Goal: Transaction & Acquisition: Purchase product/service

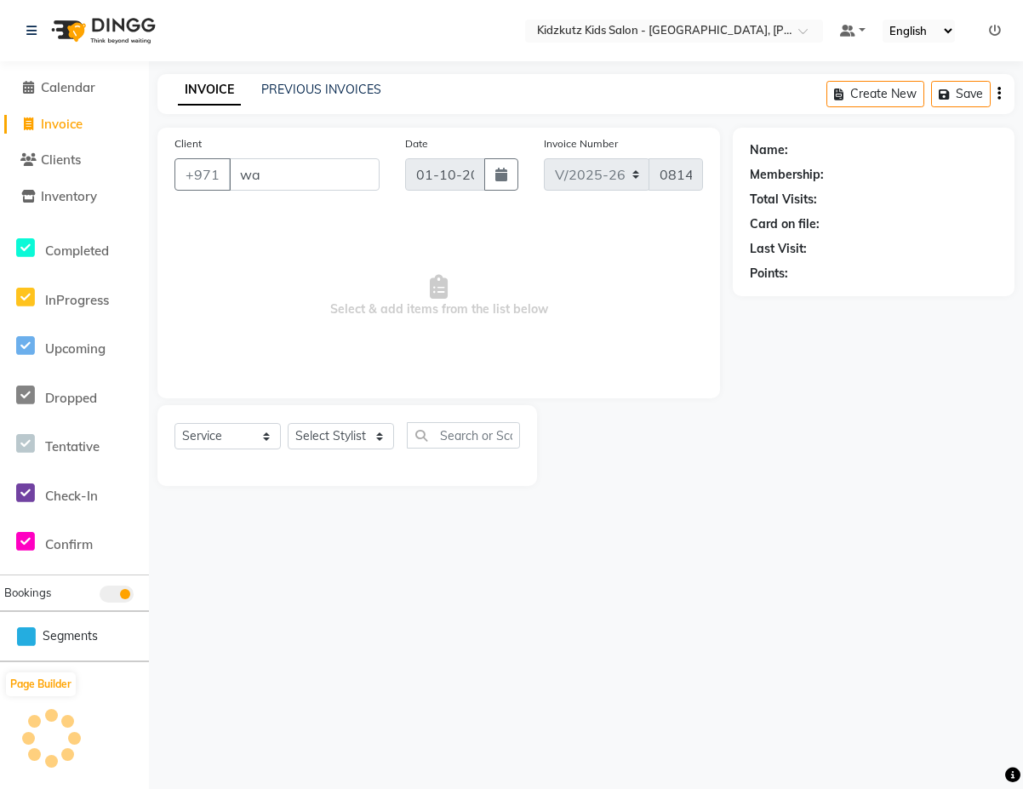
select select "8554"
select select "service"
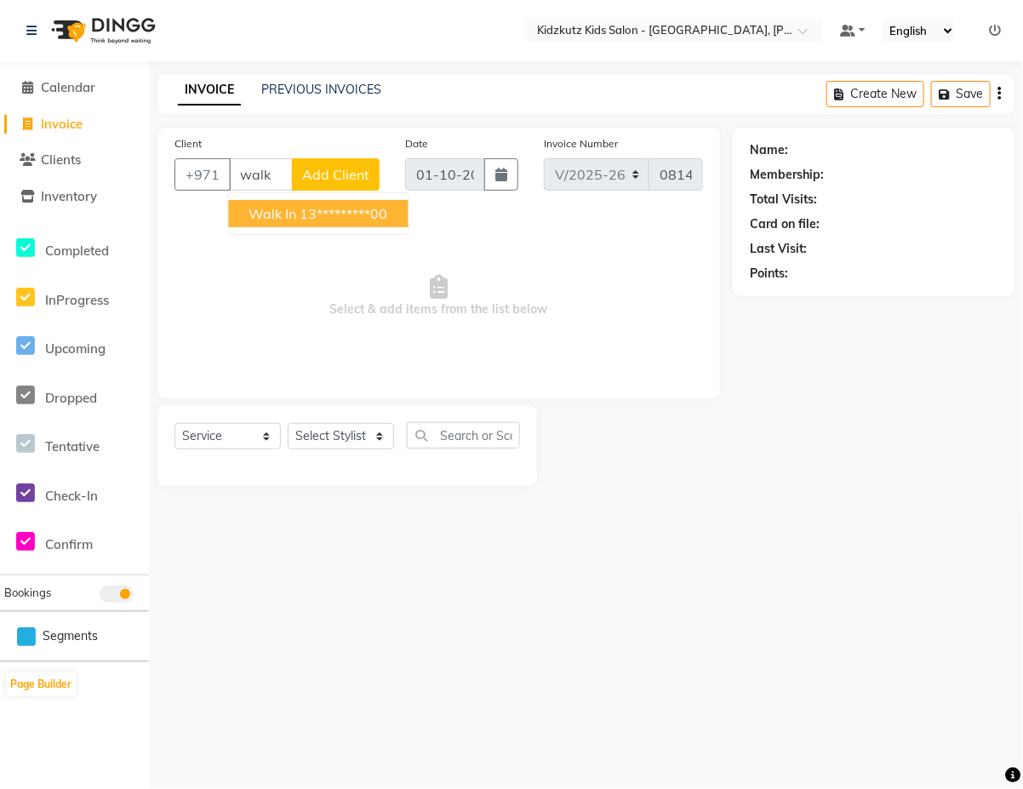
click at [334, 210] on ngb-highlight "13*********00" at bounding box center [344, 213] width 88 height 17
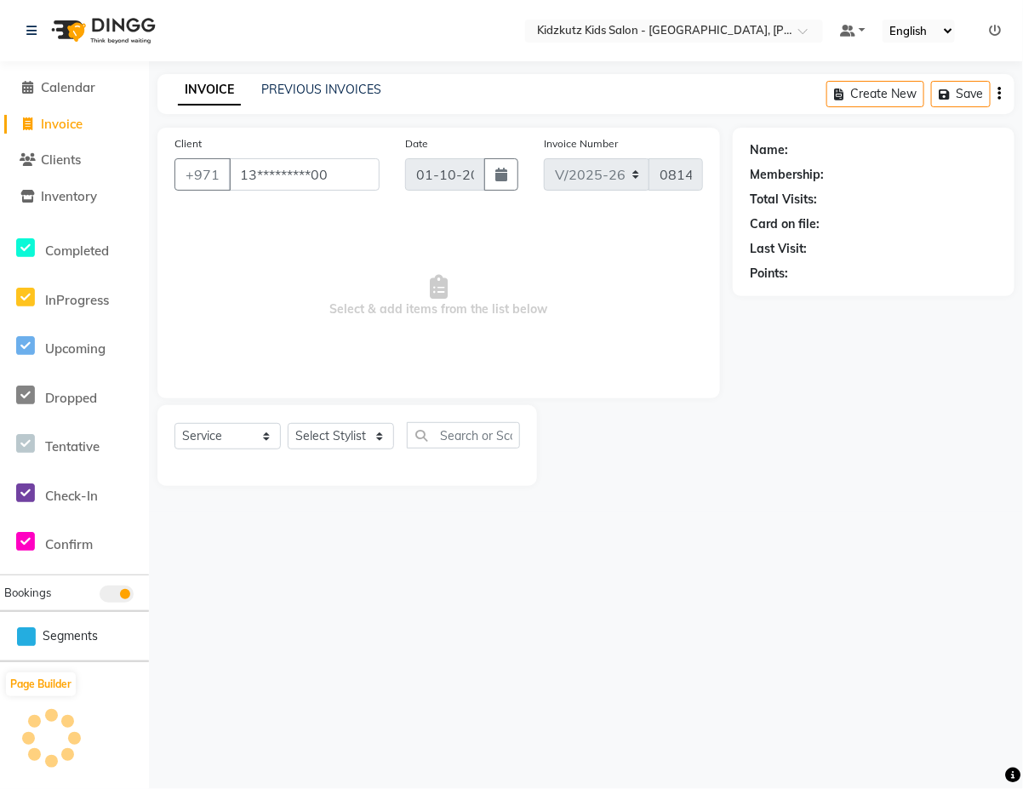
type input "13*********00"
click at [360, 430] on select "Select Stylist Aris Barber6 Chami Mr. Marwan Sales [PERSON_NAME] [PERSON_NAME]" at bounding box center [341, 436] width 106 height 26
click at [288, 423] on select "Select Stylist Aris Barber6 Chami Mr. Marwan Sales [PERSON_NAME] [PERSON_NAME]" at bounding box center [341, 436] width 106 height 26
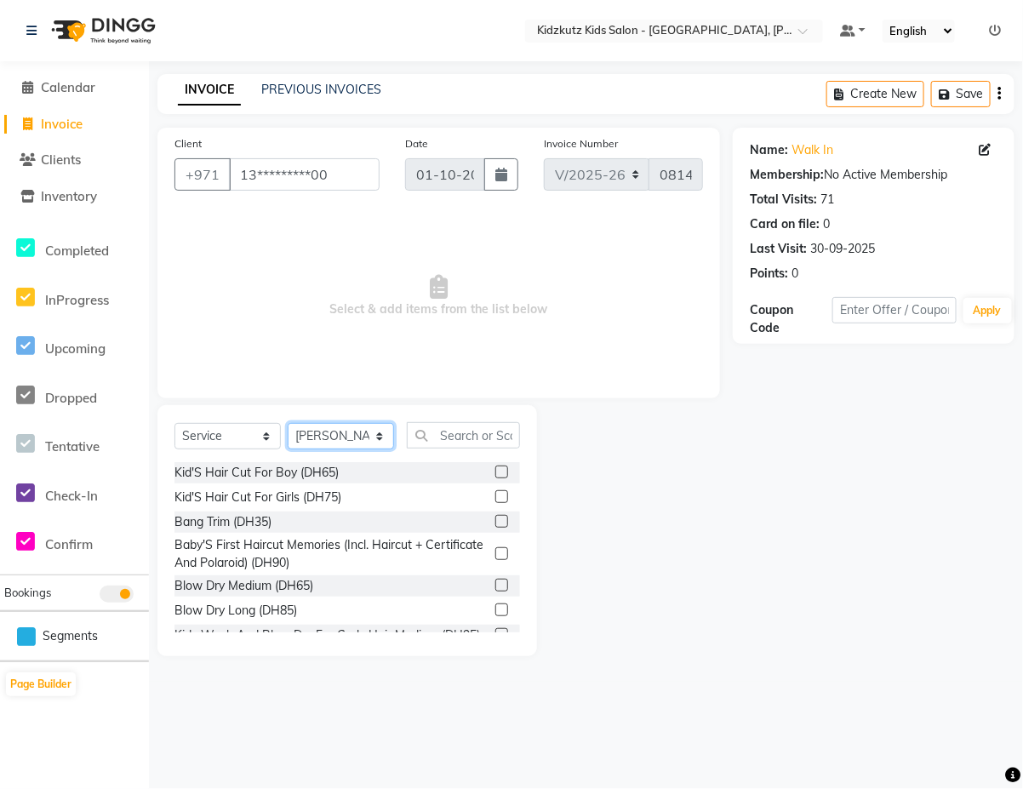
click at [341, 432] on select "Select Stylist Aris Barber6 Chami Mr. Marwan Sales [PERSON_NAME] [PERSON_NAME]" at bounding box center [341, 436] width 106 height 26
select select "84878"
click at [288, 423] on select "Select Stylist Aris Barber6 Chami Mr. Marwan Sales [PERSON_NAME] [PERSON_NAME]" at bounding box center [341, 436] width 106 height 26
click at [495, 495] on label at bounding box center [501, 496] width 13 height 13
click at [495, 495] on input "checkbox" at bounding box center [500, 497] width 11 height 11
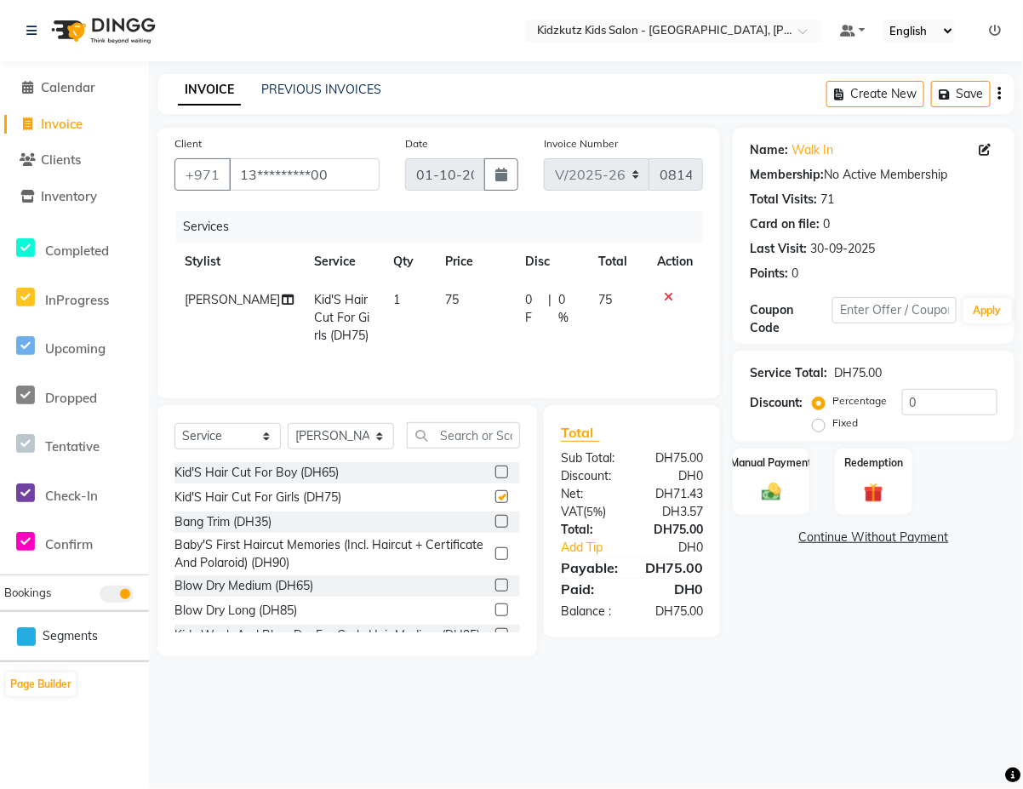
checkbox input "false"
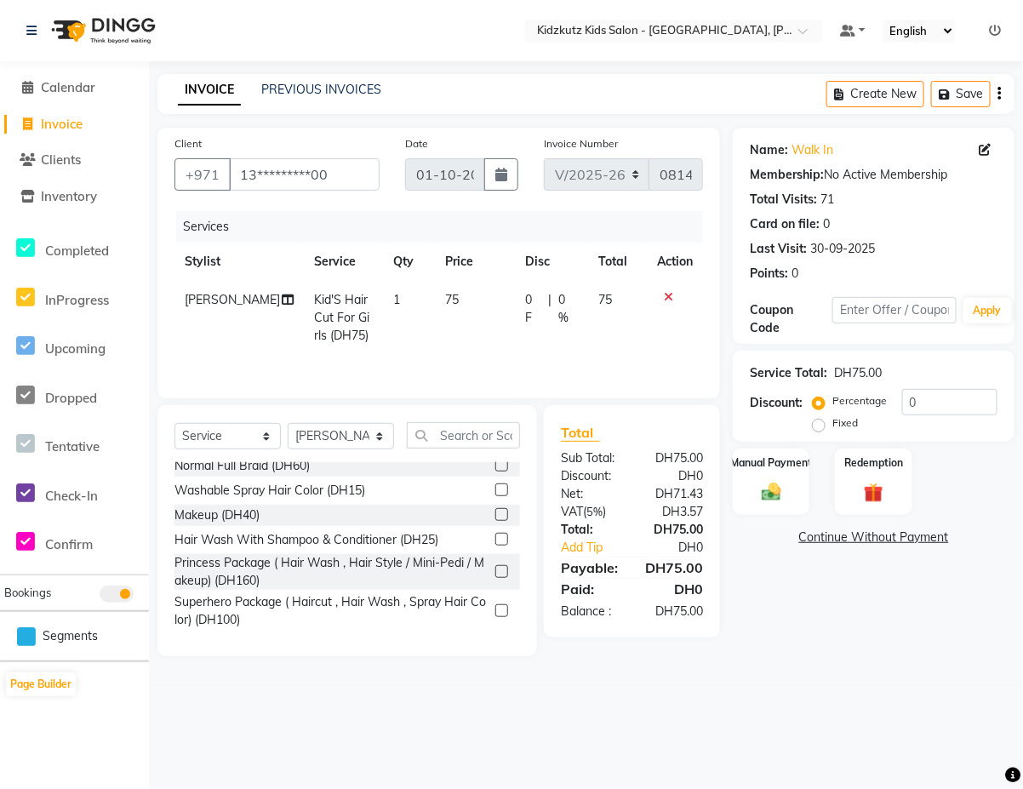
scroll to position [419, 0]
click at [495, 546] on label at bounding box center [501, 539] width 13 height 13
click at [495, 546] on input "checkbox" at bounding box center [500, 540] width 11 height 11
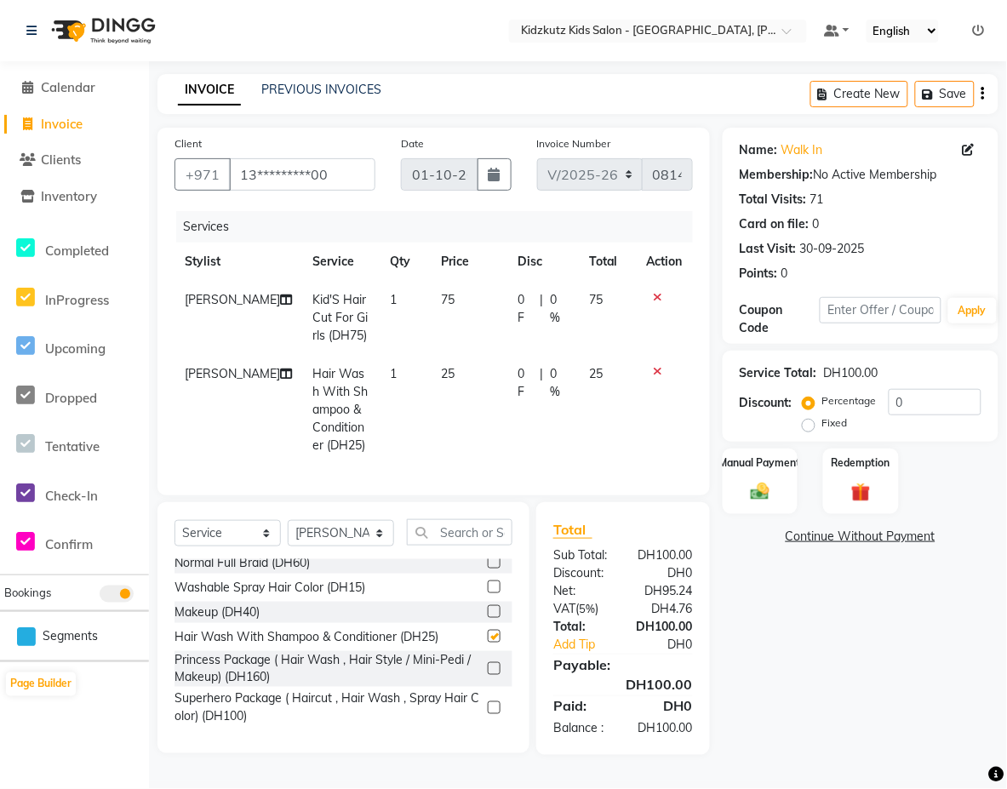
checkbox input "false"
click at [760, 465] on label "Manual Payment" at bounding box center [760, 462] width 85 height 16
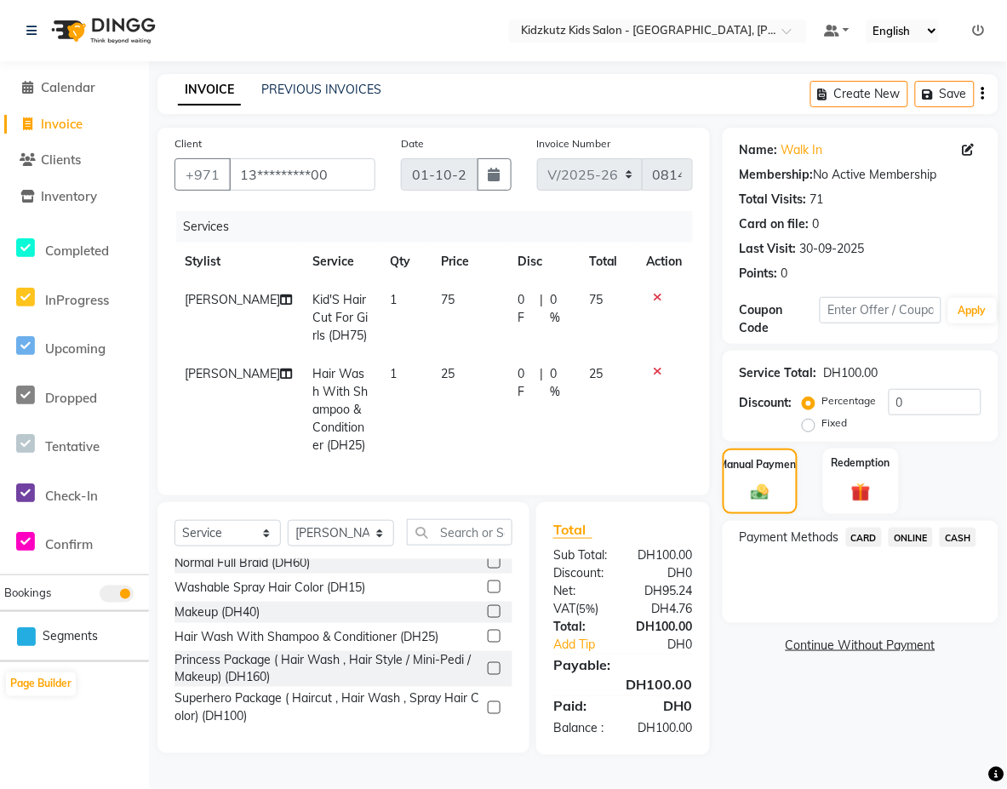
click at [864, 533] on span "CARD" at bounding box center [864, 538] width 37 height 20
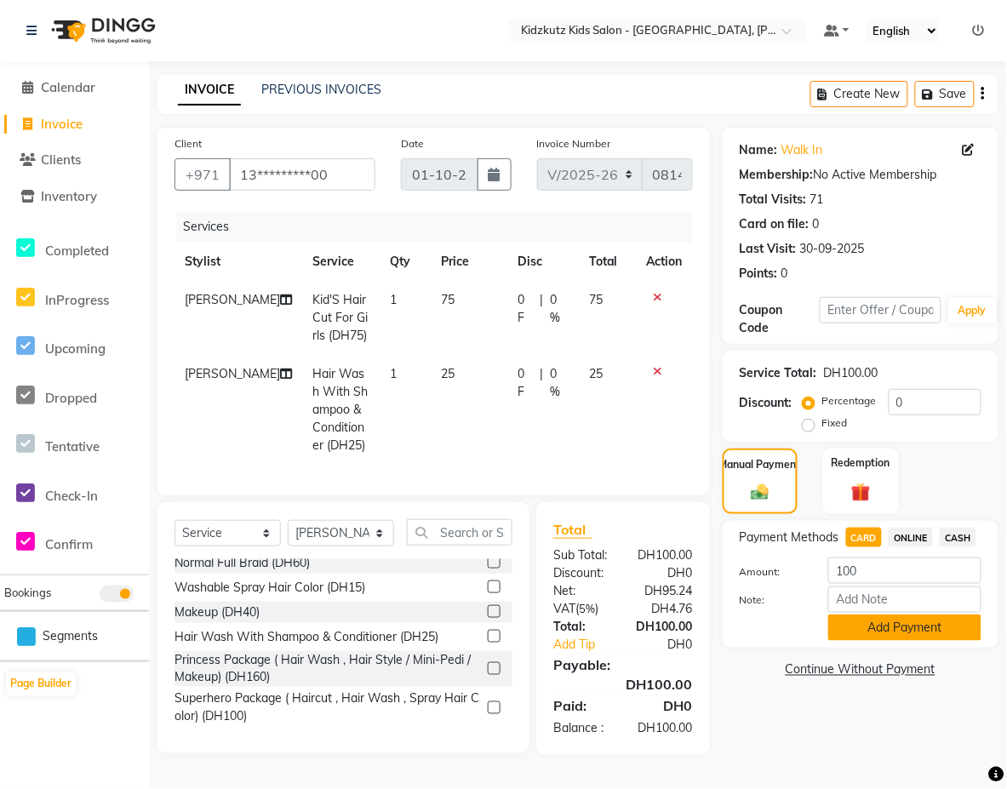
click at [872, 622] on button "Add Payment" at bounding box center [904, 628] width 153 height 26
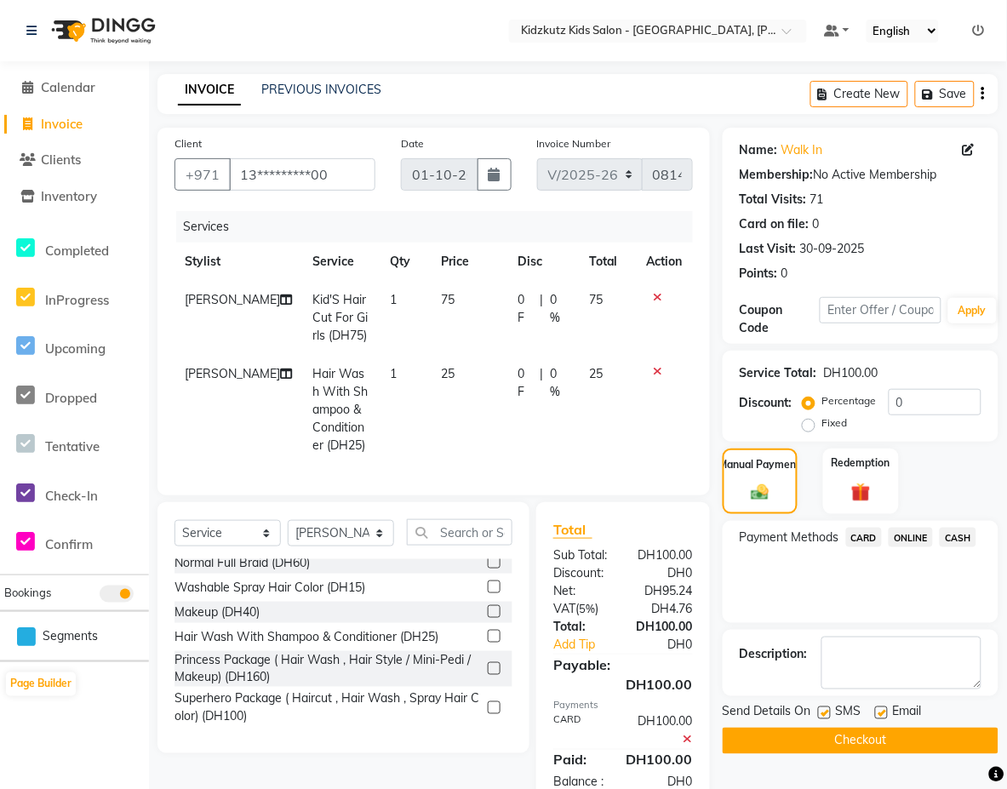
click at [867, 534] on span "CARD" at bounding box center [864, 538] width 37 height 20
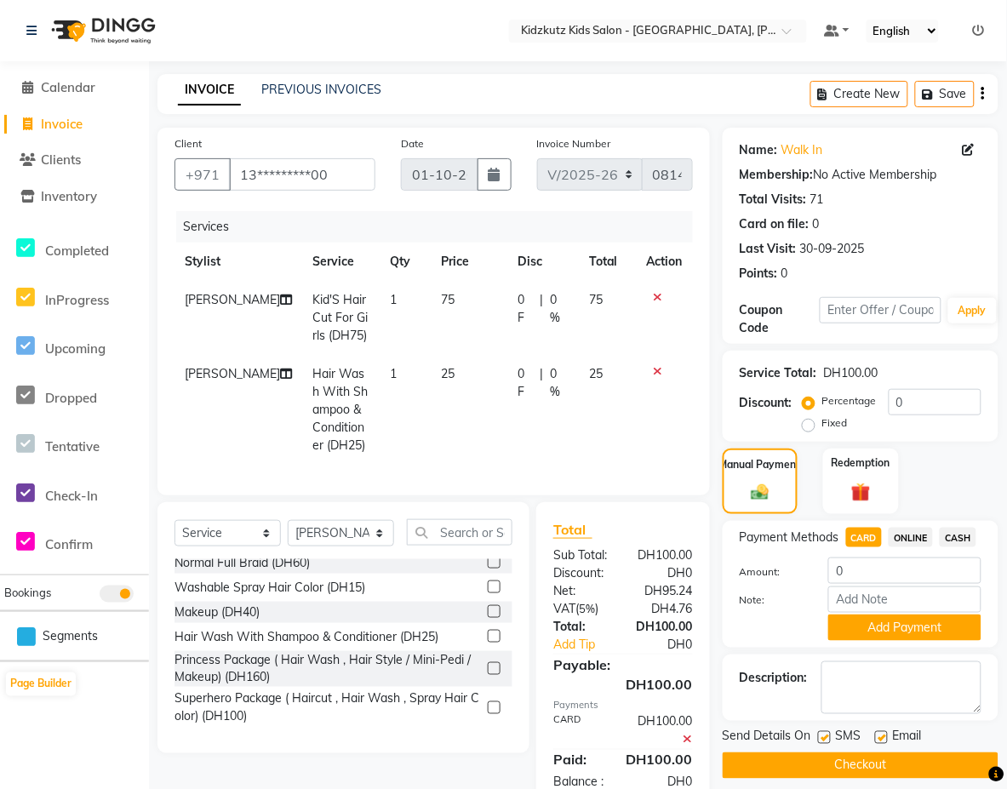
click at [864, 766] on button "Checkout" at bounding box center [861, 765] width 276 height 26
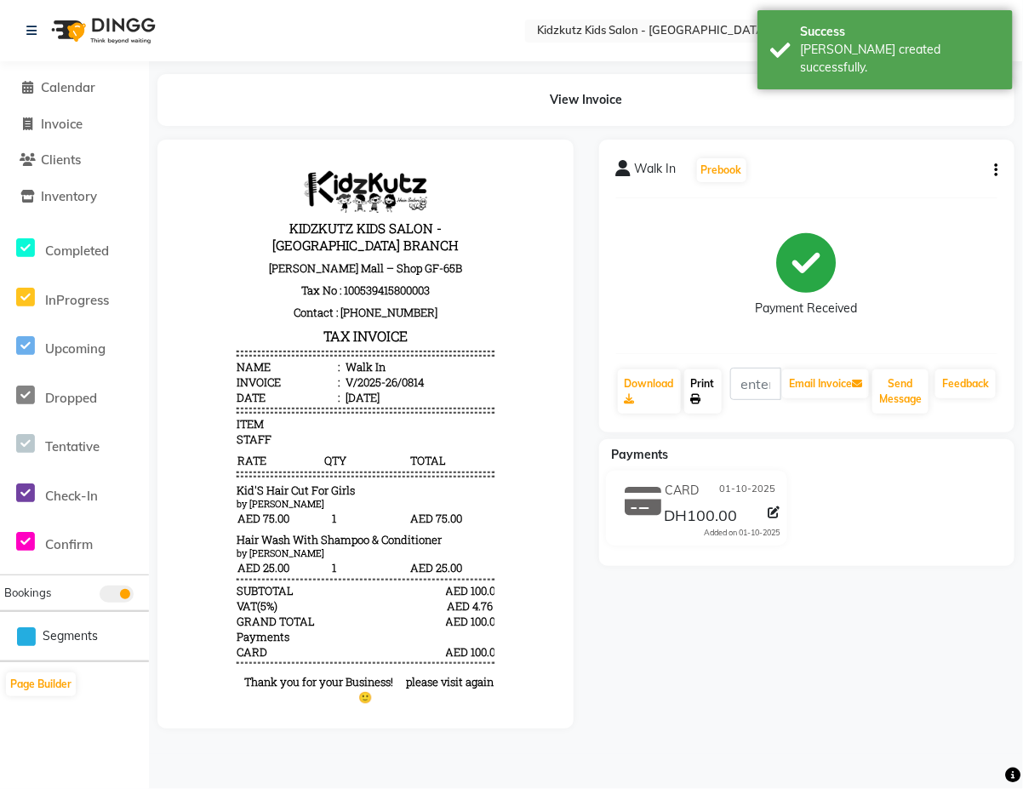
click at [705, 380] on link "Print" at bounding box center [702, 391] width 37 height 44
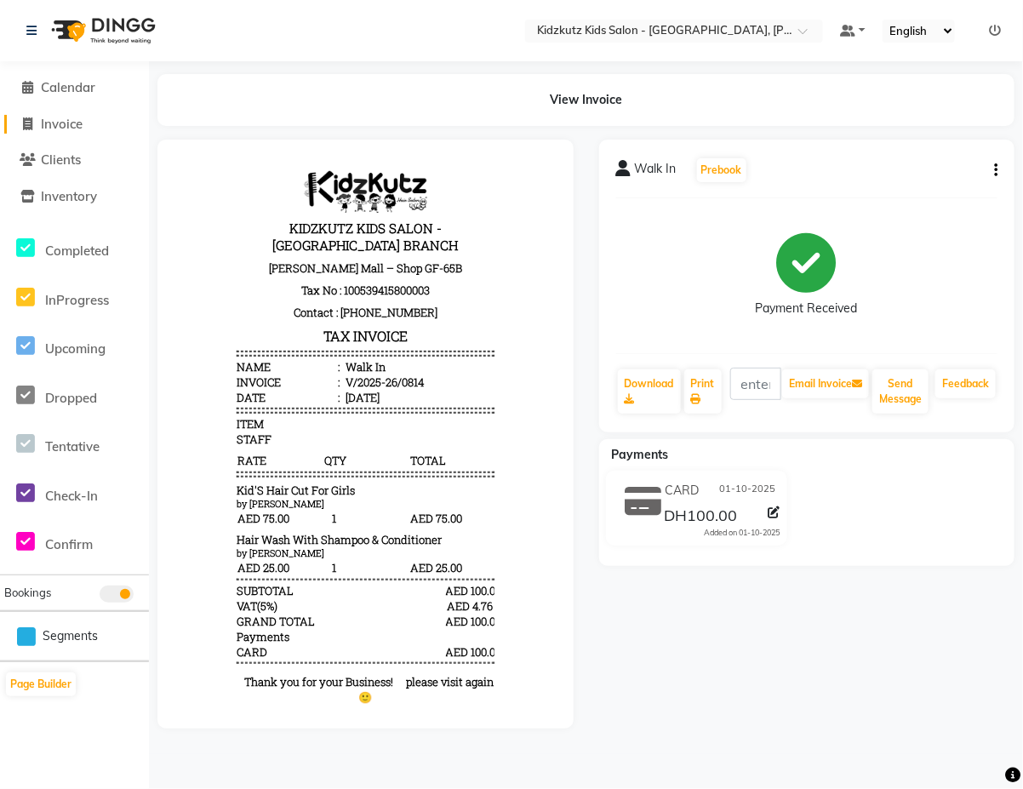
click at [78, 129] on span "Invoice" at bounding box center [62, 124] width 42 height 16
select select "service"
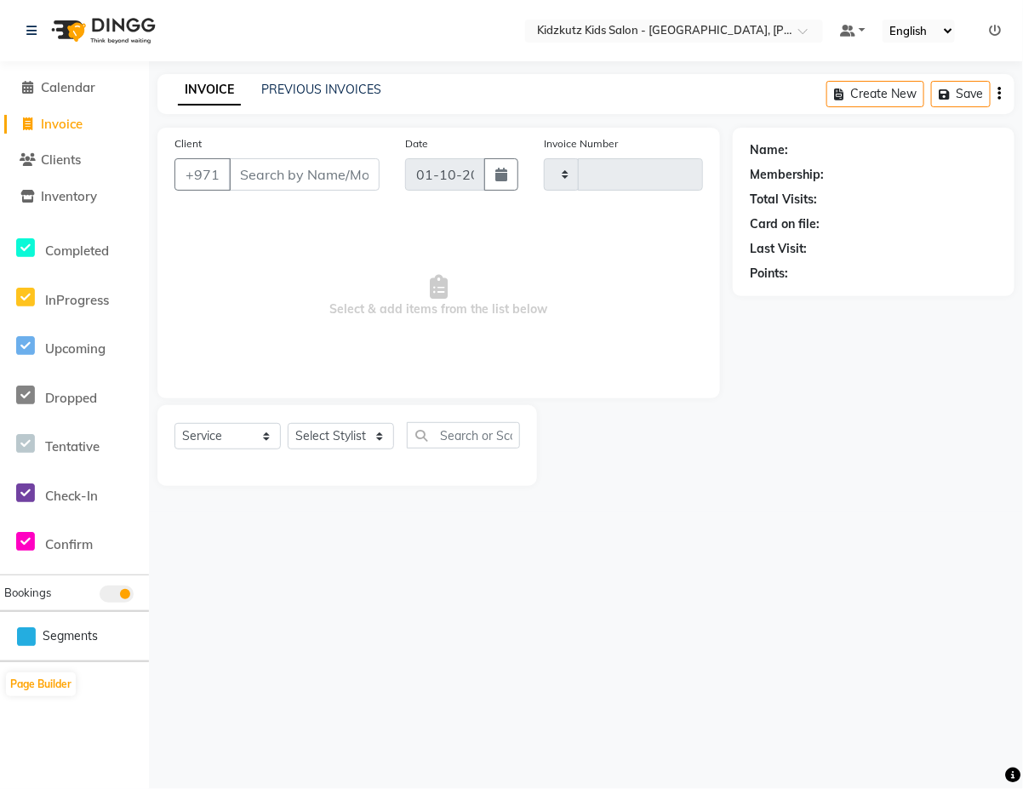
type input "0815"
select select "8554"
click at [333, 179] on input "Client" at bounding box center [304, 174] width 151 height 32
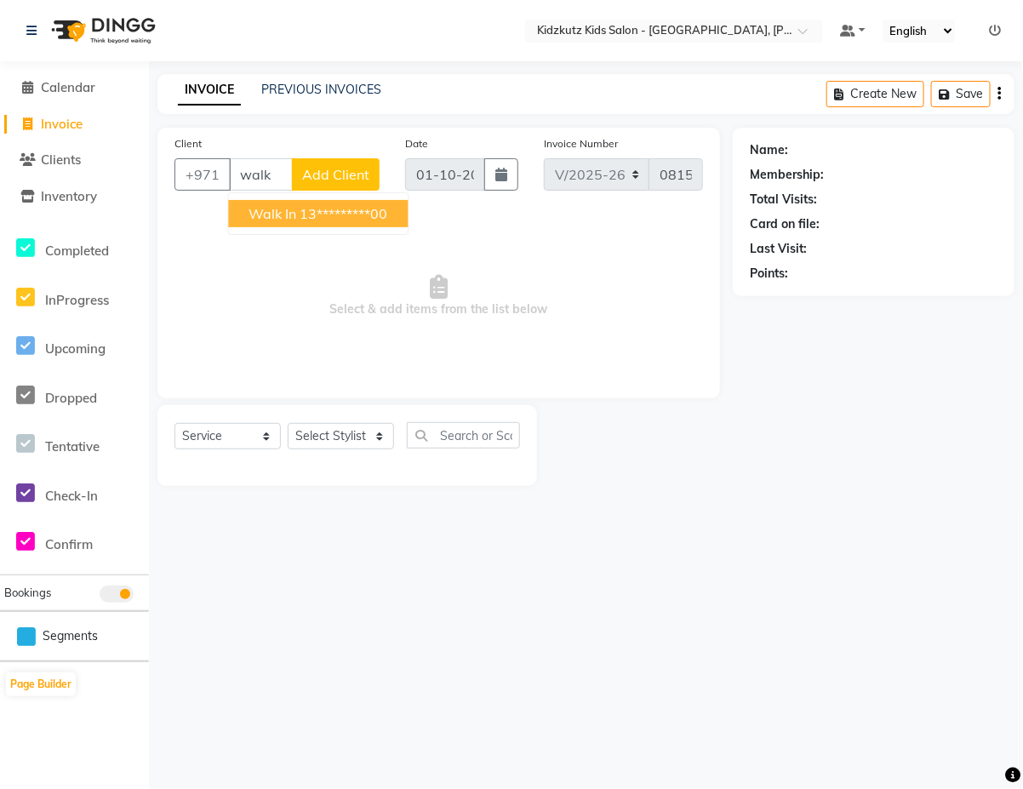
click at [372, 214] on ngb-highlight "13*********00" at bounding box center [344, 213] width 88 height 17
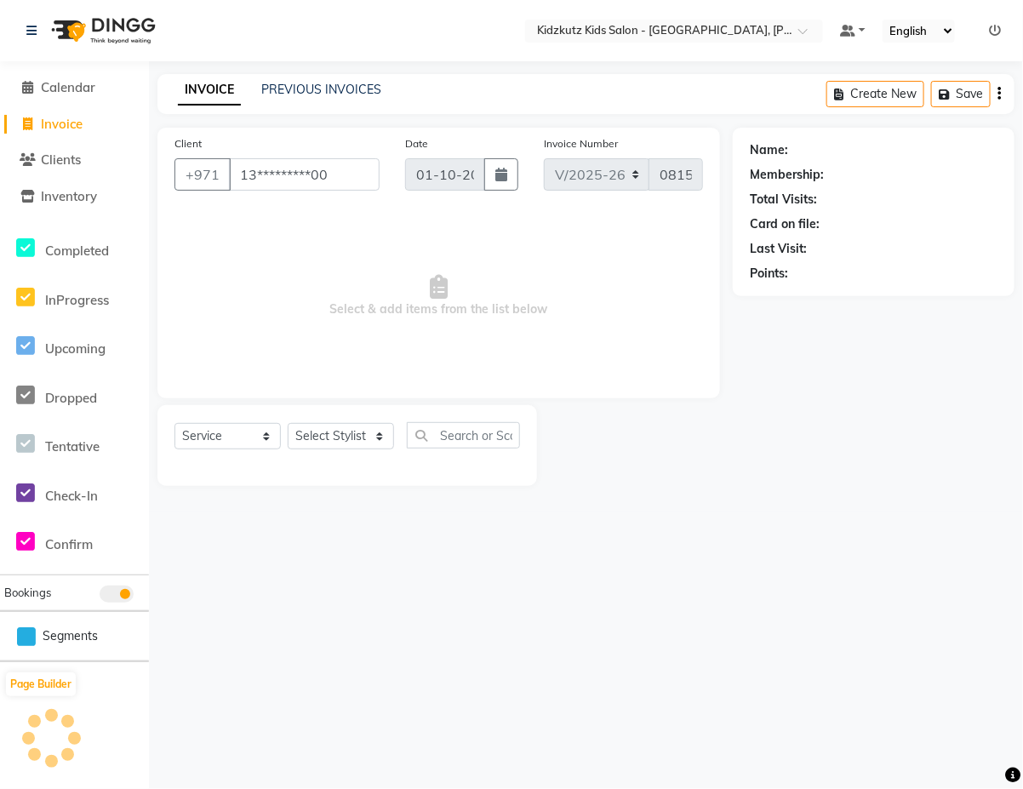
type input "13*********00"
click at [367, 438] on select "Select Stylist Aris Barber6 Chami Mr. Marwan Sales [PERSON_NAME] [PERSON_NAME]" at bounding box center [341, 436] width 106 height 26
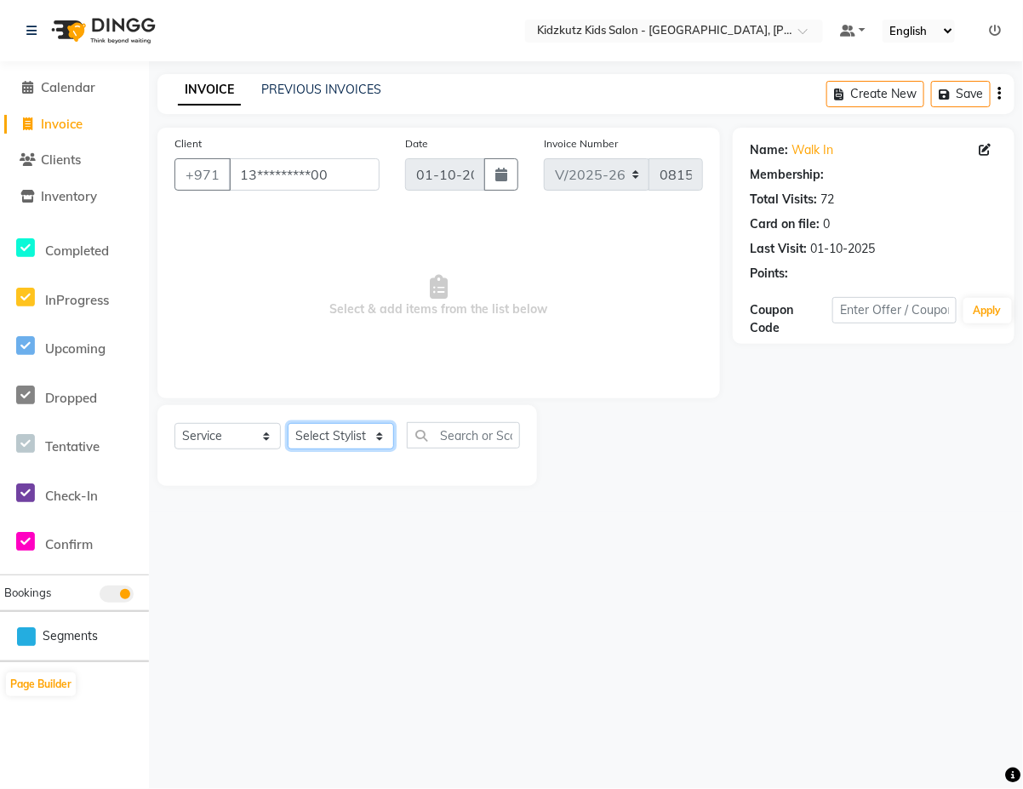
select select "84879"
click at [288, 423] on select "Select Stylist Aris Barber6 Chami Mr. Marwan Sales [PERSON_NAME] [PERSON_NAME]" at bounding box center [341, 436] width 106 height 26
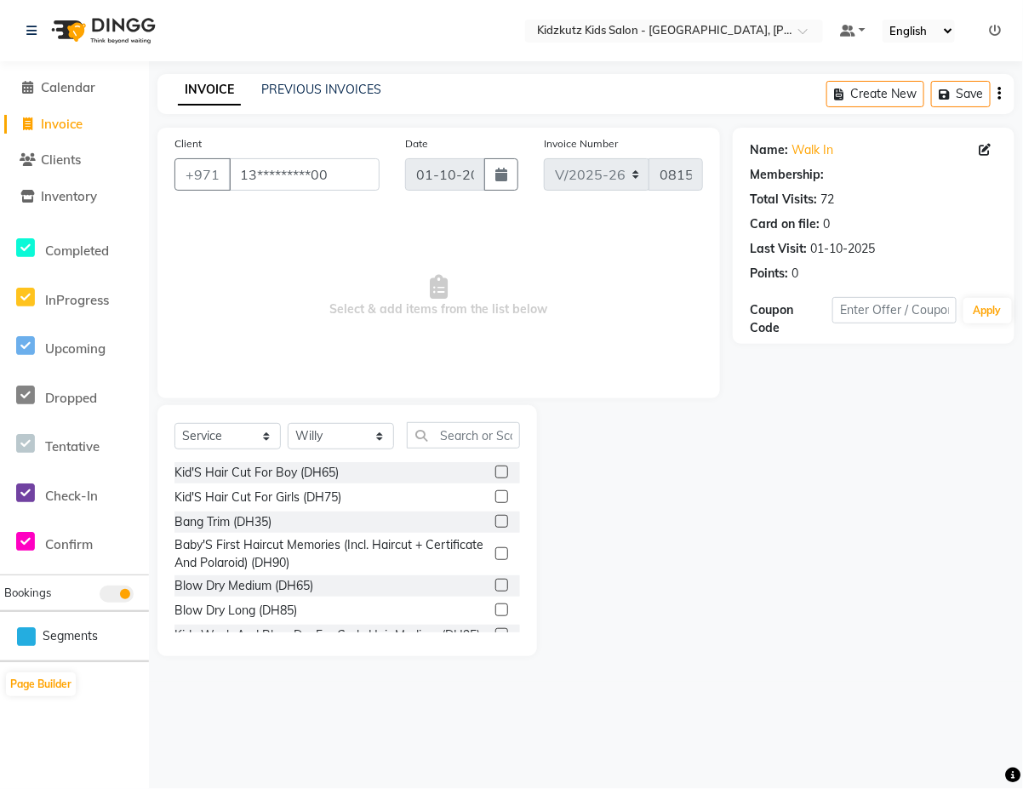
click at [495, 473] on label at bounding box center [501, 472] width 13 height 13
click at [495, 473] on input "checkbox" at bounding box center [500, 472] width 11 height 11
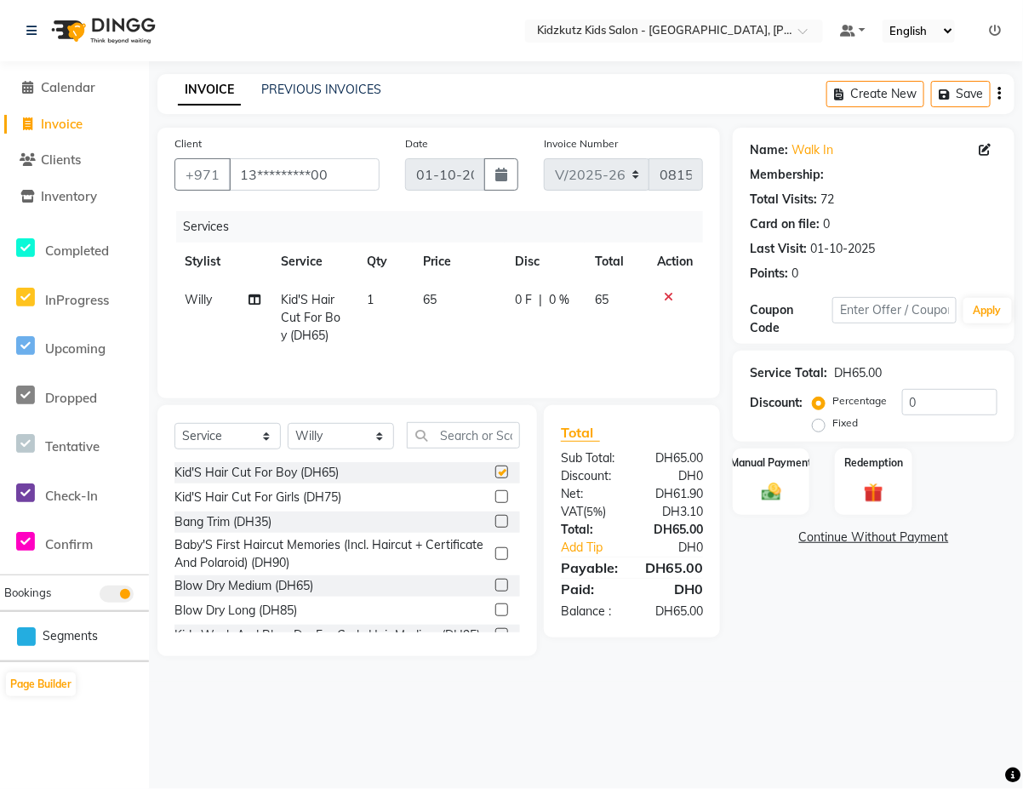
checkbox input "false"
click at [775, 481] on img at bounding box center [771, 492] width 33 height 24
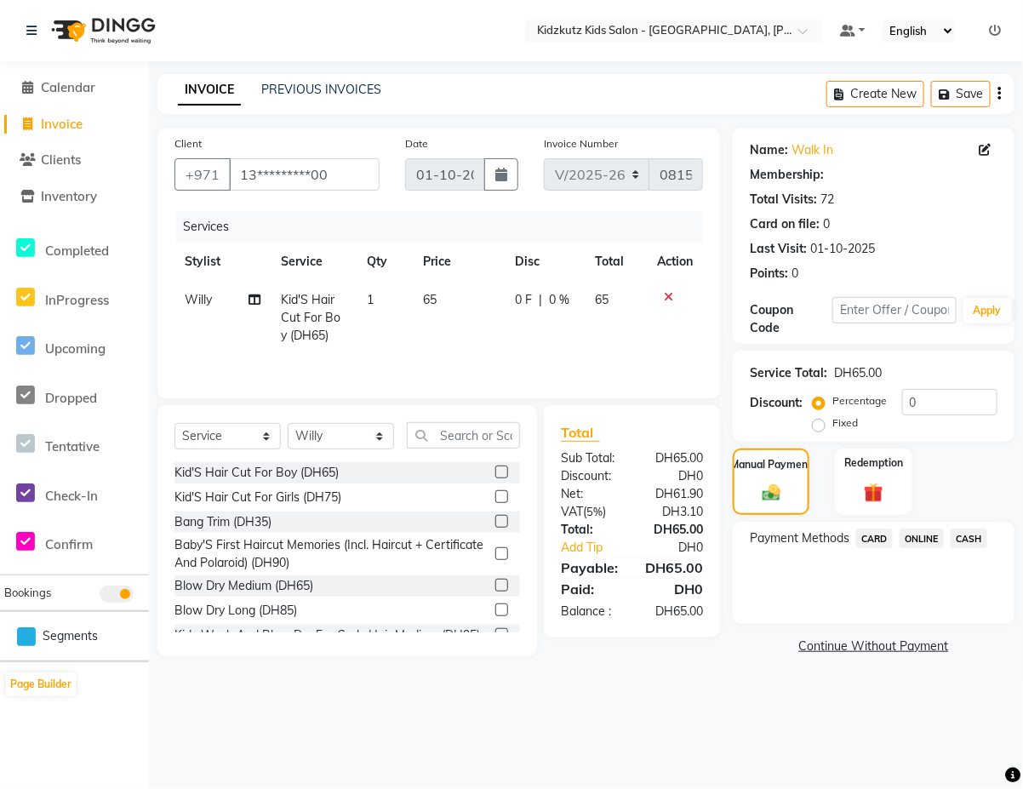
click at [877, 538] on span "CARD" at bounding box center [874, 539] width 37 height 20
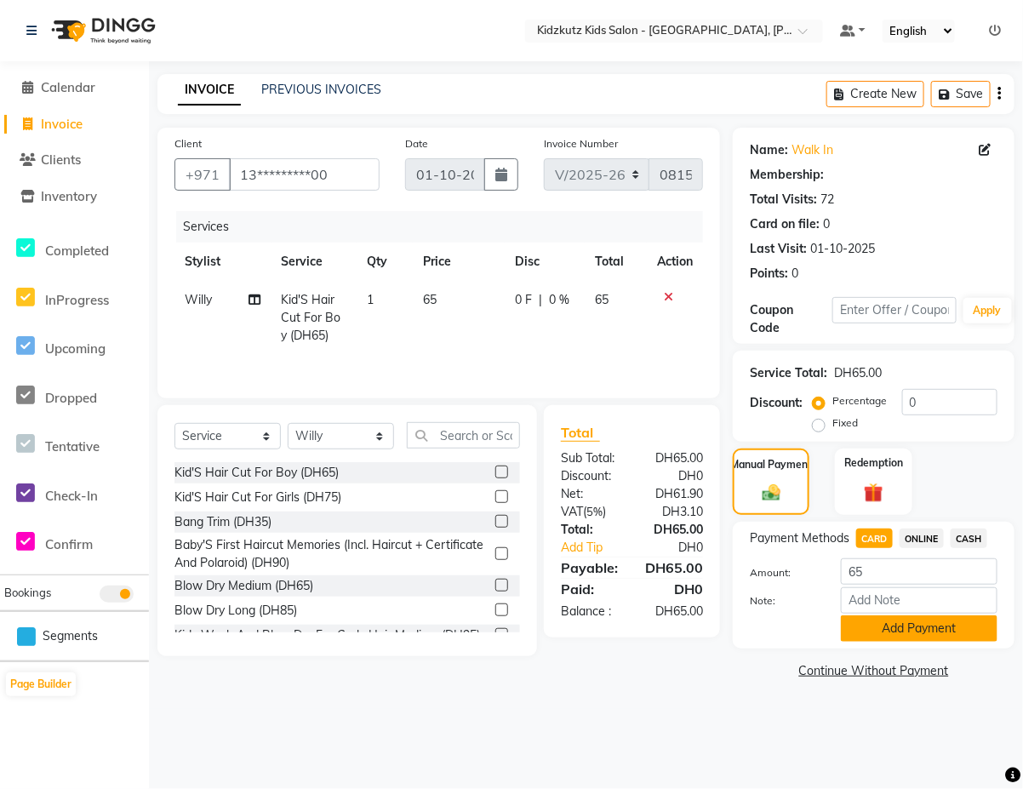
click at [949, 626] on button "Add Payment" at bounding box center [919, 628] width 157 height 26
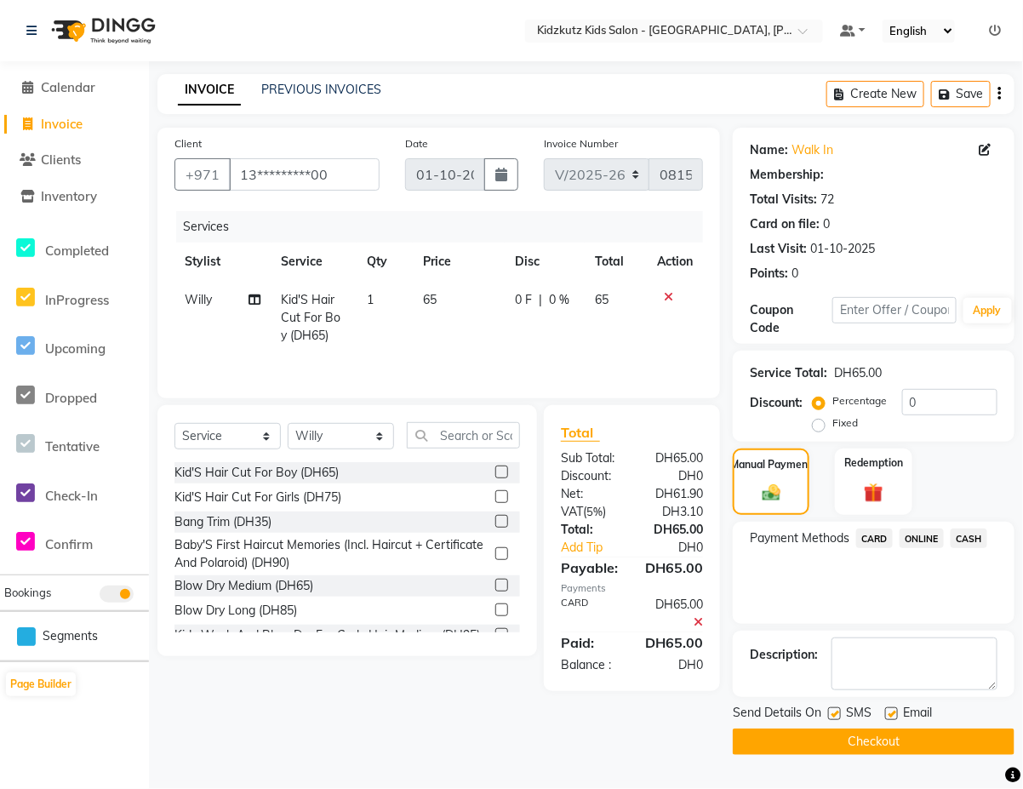
click at [921, 751] on button "Checkout" at bounding box center [874, 742] width 282 height 26
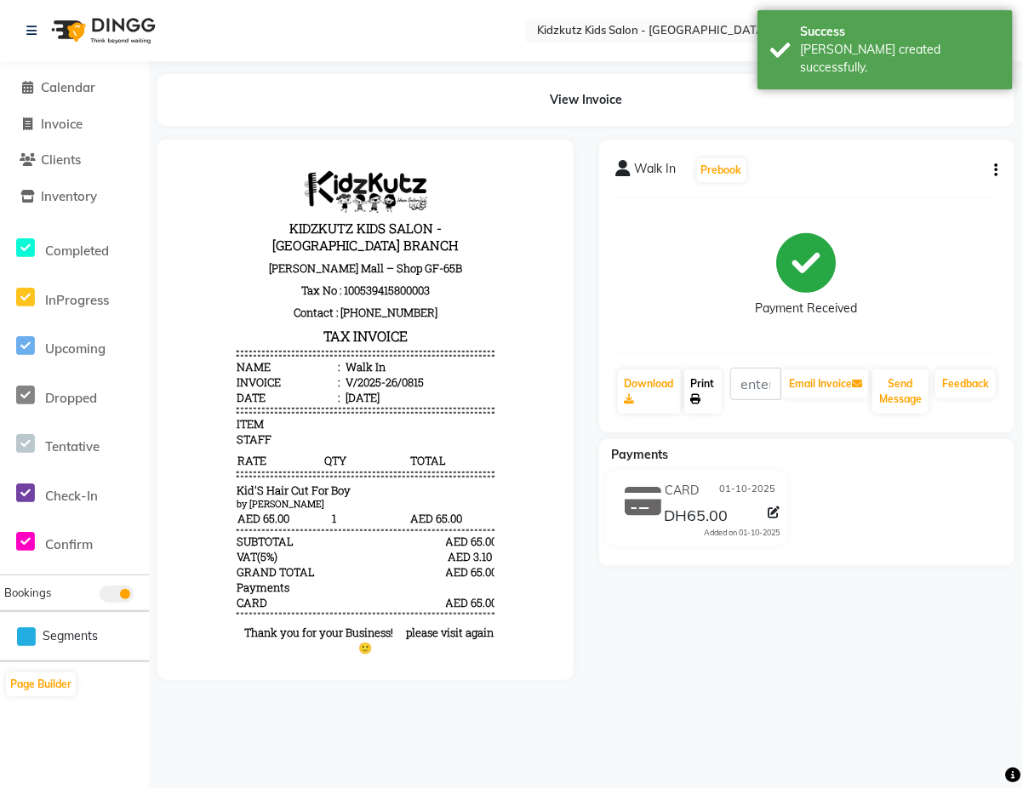
click at [699, 377] on link "Print" at bounding box center [702, 391] width 37 height 44
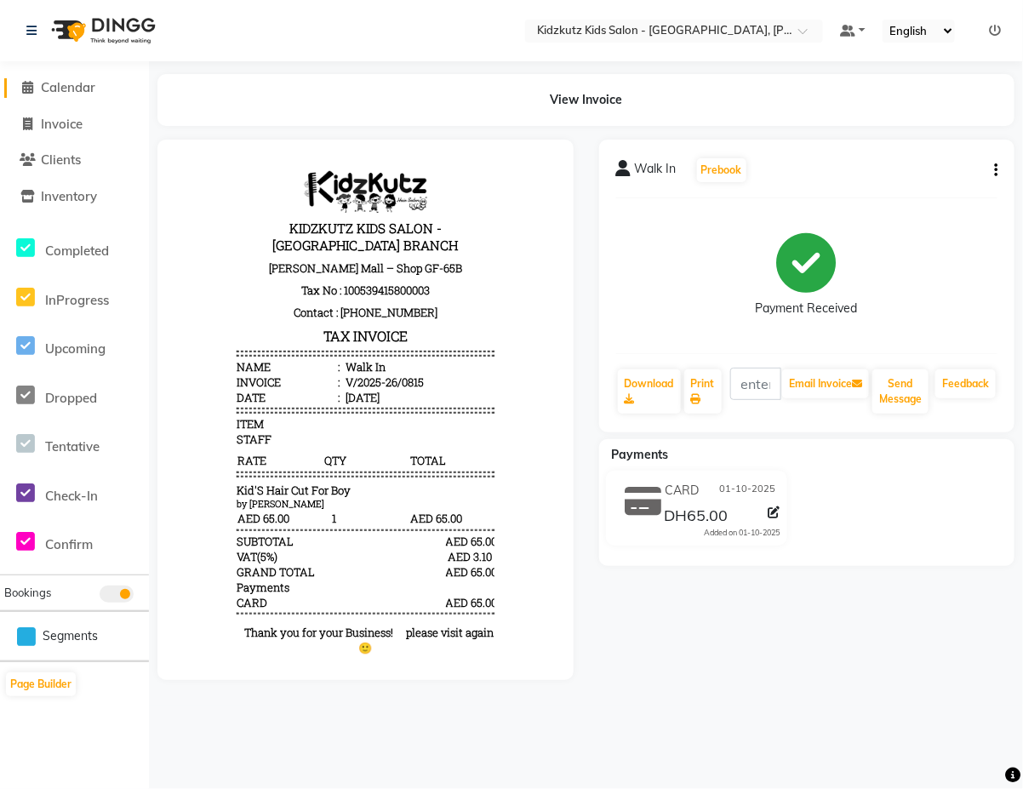
click at [92, 92] on span "Calendar" at bounding box center [68, 87] width 54 height 16
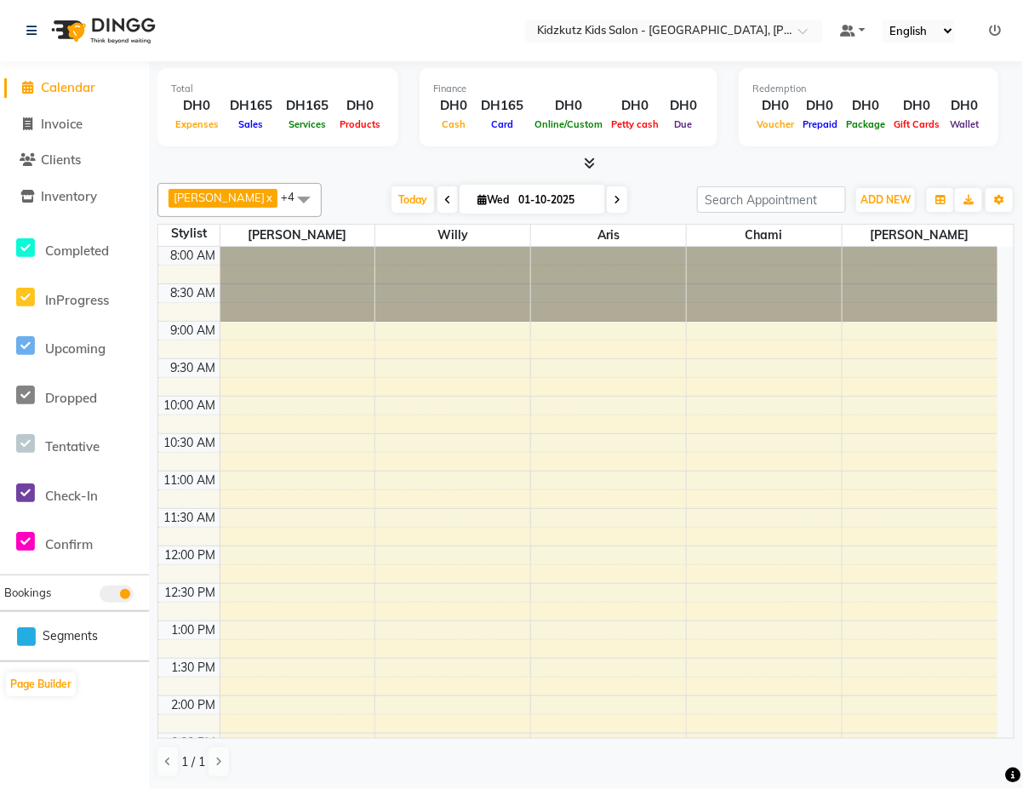
click at [677, 706] on td at bounding box center [609, 704] width 778 height 19
